Goal: Transaction & Acquisition: Purchase product/service

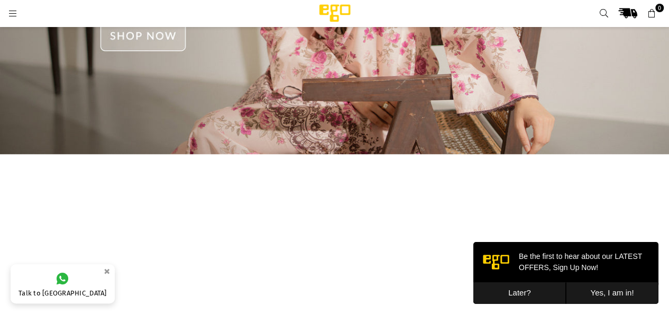
click at [519, 289] on button "Later?" at bounding box center [519, 293] width 93 height 22
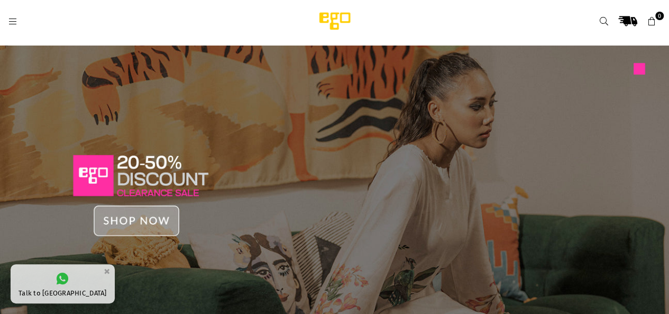
click at [16, 23] on icon at bounding box center [13, 22] width 10 height 10
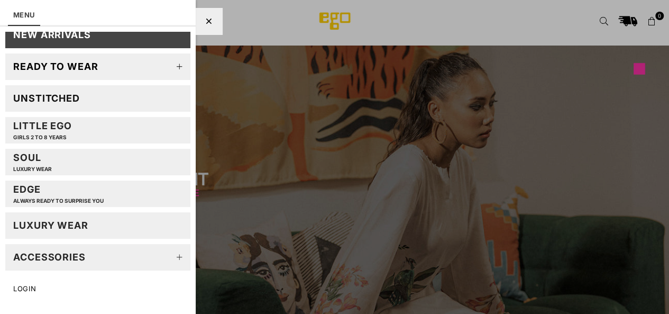
scroll to position [65, 0]
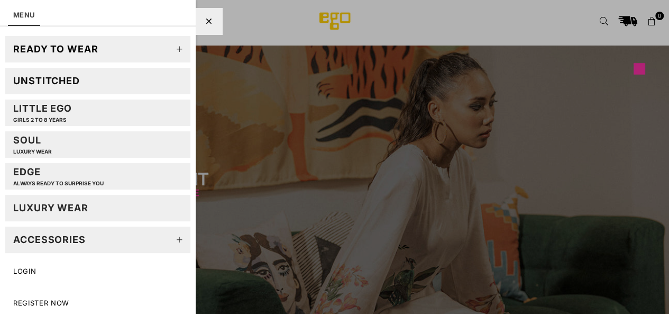
click at [169, 48] on icon at bounding box center [179, 49] width 21 height 21
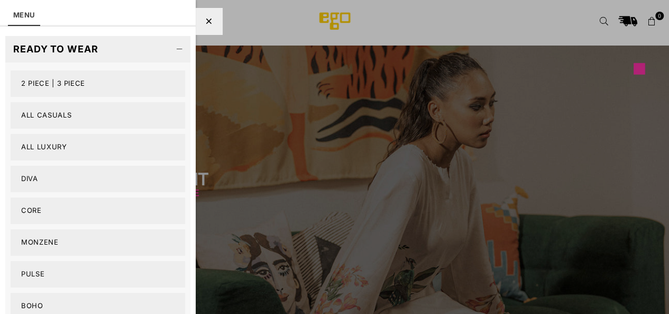
click at [62, 82] on link "2 PIECE | 3 PIECE" at bounding box center [98, 83] width 174 height 26
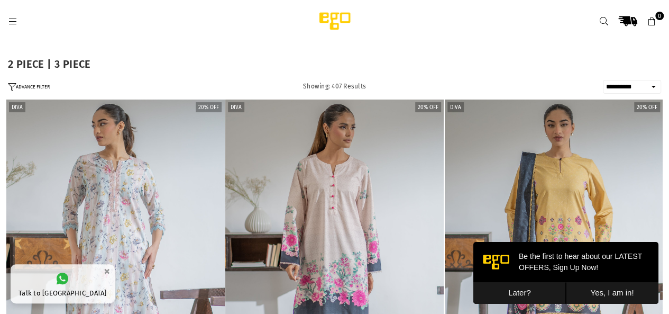
click at [511, 295] on button "Later?" at bounding box center [519, 293] width 93 height 22
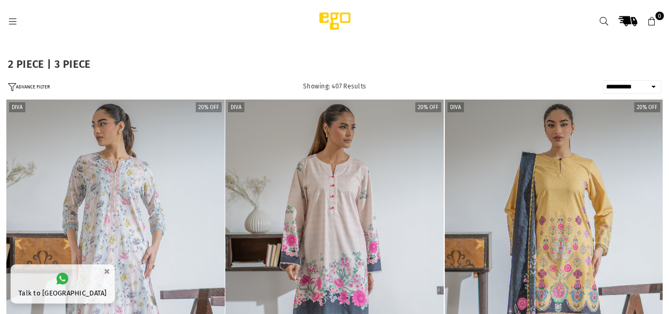
click at [621, 84] on select "**********" at bounding box center [632, 87] width 58 height 14
select select "**********"
click at [603, 80] on select "**********" at bounding box center [632, 87] width 58 height 14
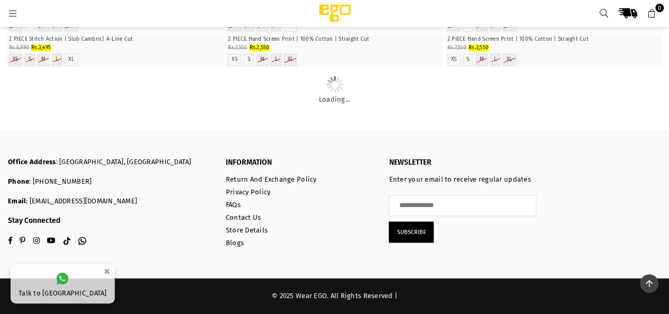
scroll to position [5851, 0]
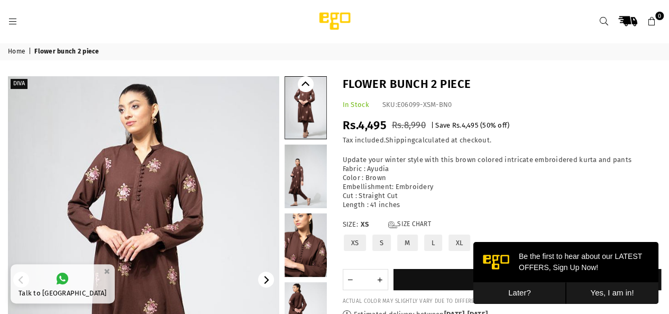
click at [511, 290] on button "Later?" at bounding box center [519, 293] width 93 height 22
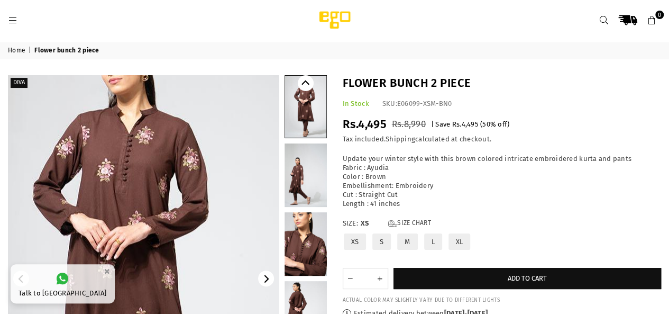
scroll to position [185, 0]
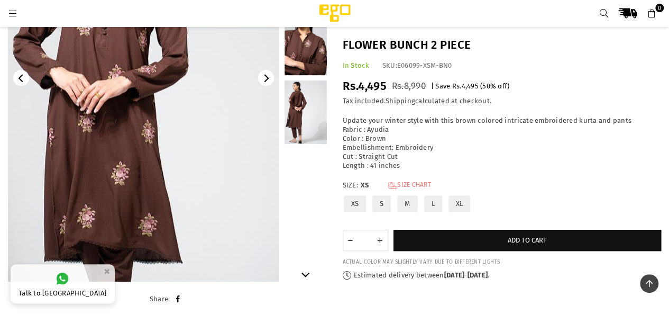
click at [422, 186] on link "Size Chart" at bounding box center [409, 185] width 43 height 9
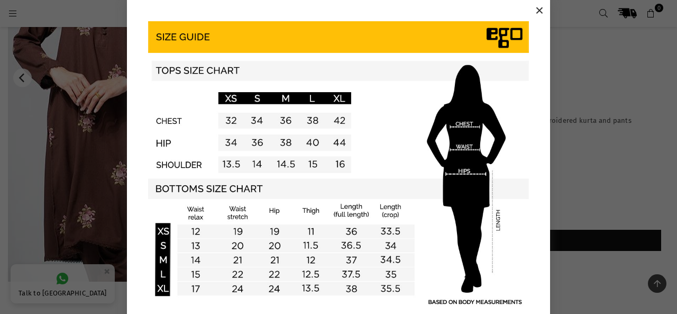
click at [535, 12] on button "×" at bounding box center [539, 11] width 16 height 16
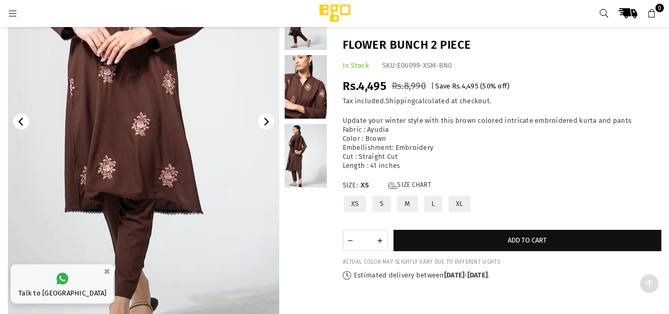
scroll to position [159, 0]
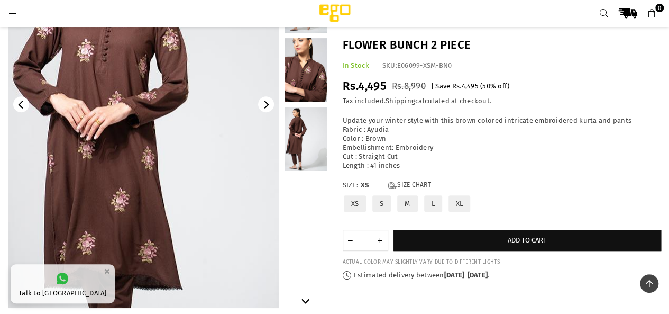
click at [319, 77] on link at bounding box center [305, 69] width 42 height 63
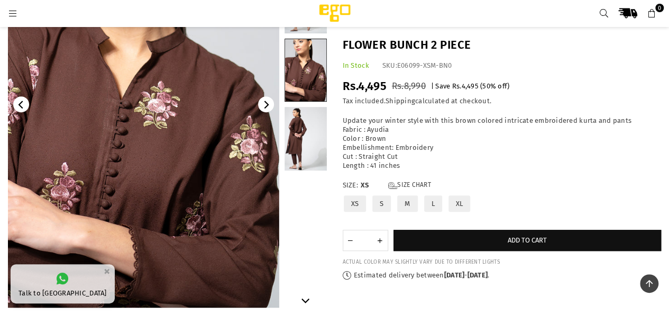
click at [298, 151] on link at bounding box center [305, 138] width 42 height 63
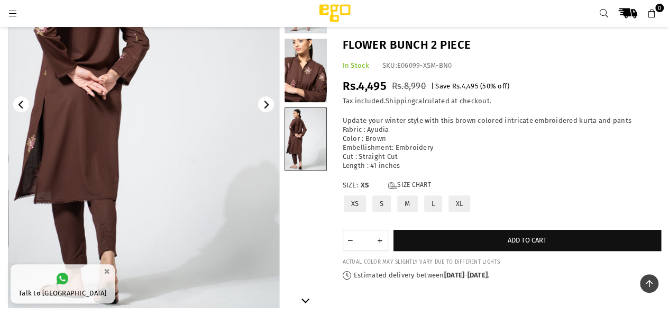
click at [125, 211] on img at bounding box center [143, 104] width 271 height 407
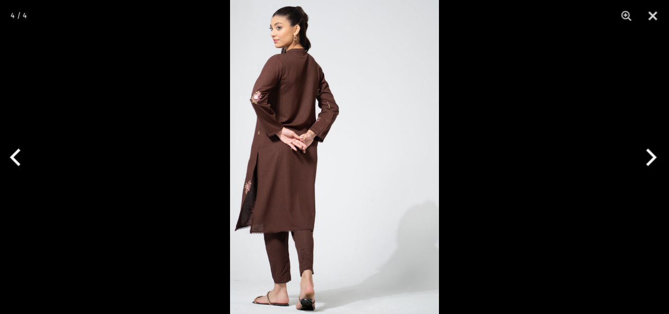
click at [342, 271] on img at bounding box center [334, 157] width 209 height 314
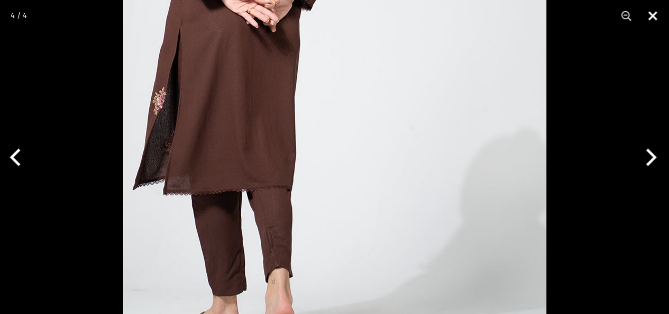
click at [656, 17] on button "Close" at bounding box center [652, 16] width 26 height 32
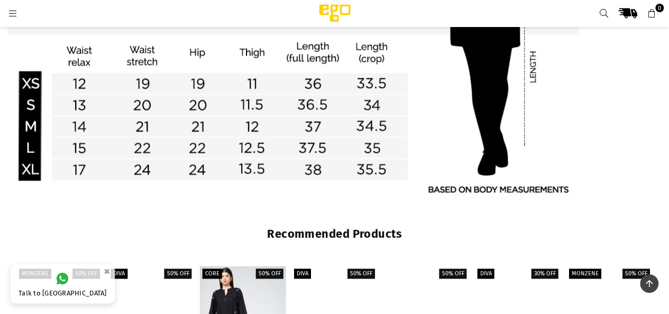
scroll to position [1005, 0]
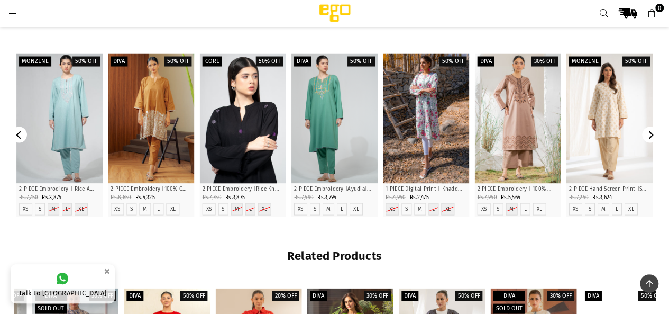
click at [228, 103] on div at bounding box center [243, 119] width 86 height 130
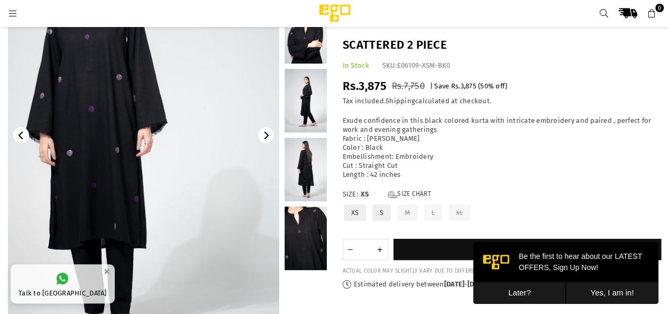
scroll to position [132, 0]
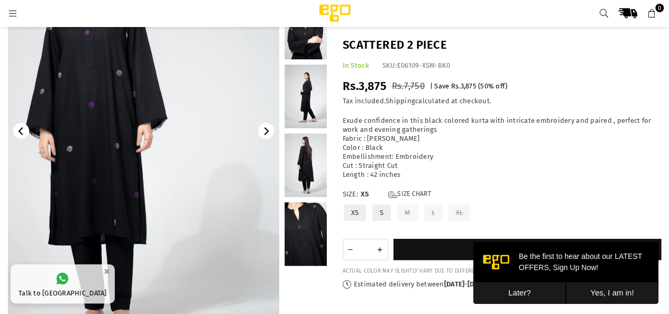
click at [304, 228] on link at bounding box center [305, 233] width 42 height 63
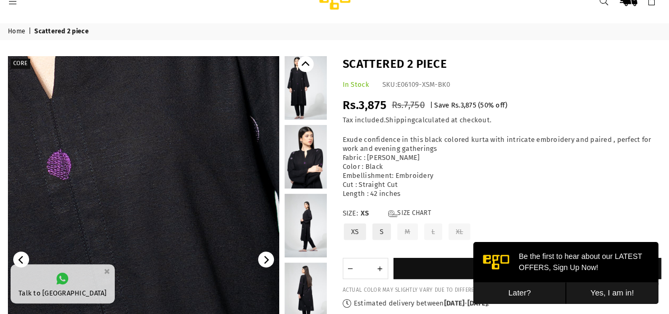
scroll to position [0, 0]
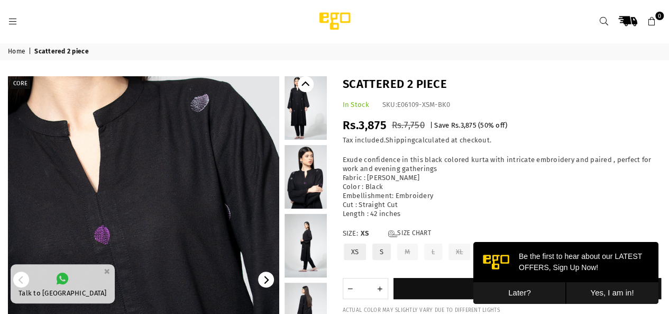
click at [323, 245] on link at bounding box center [305, 245] width 42 height 63
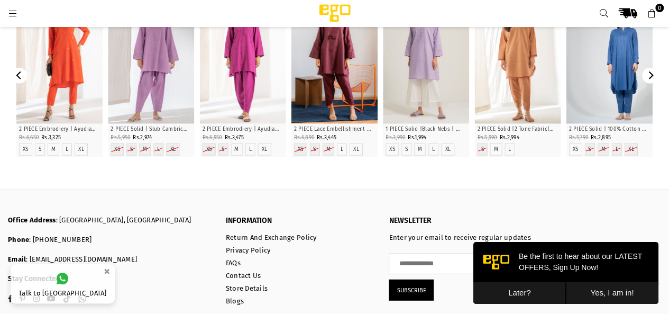
scroll to position [1358, 0]
